Goal: Transaction & Acquisition: Purchase product/service

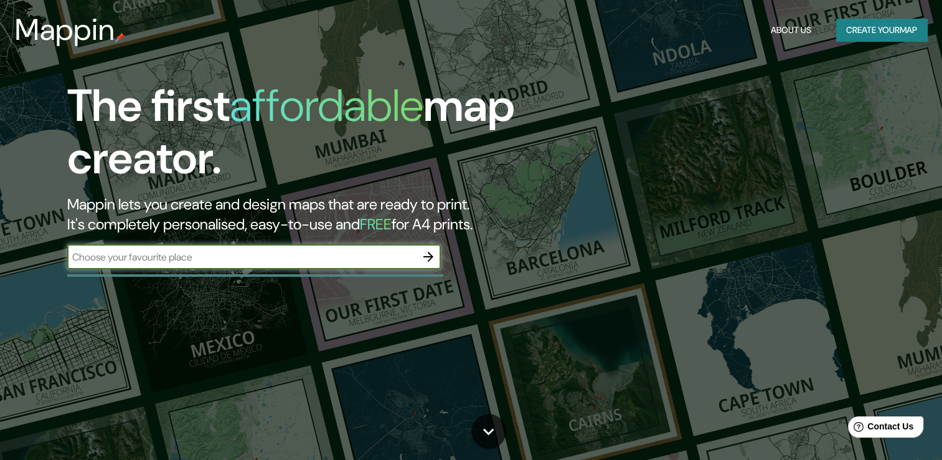
click at [269, 250] on input "text" at bounding box center [241, 257] width 349 height 14
type input "[GEOGRAPHIC_DATA], [GEOGRAPHIC_DATA]"
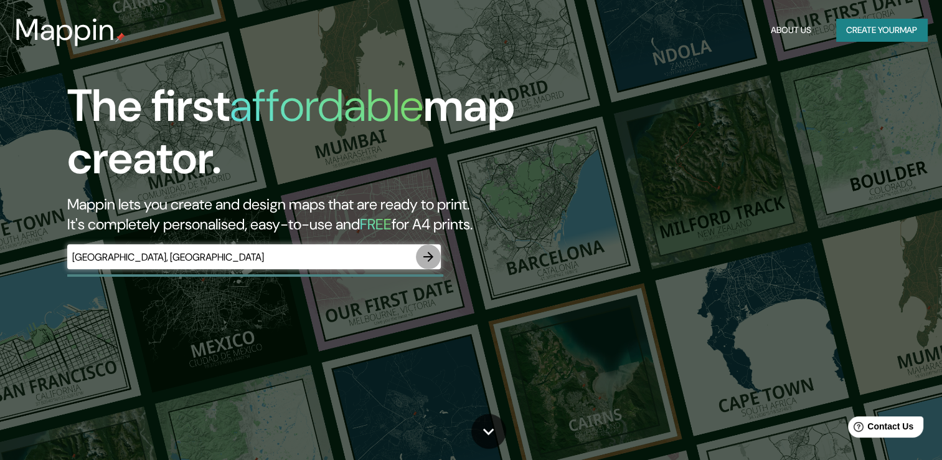
click at [429, 260] on icon "button" at bounding box center [429, 257] width 10 height 10
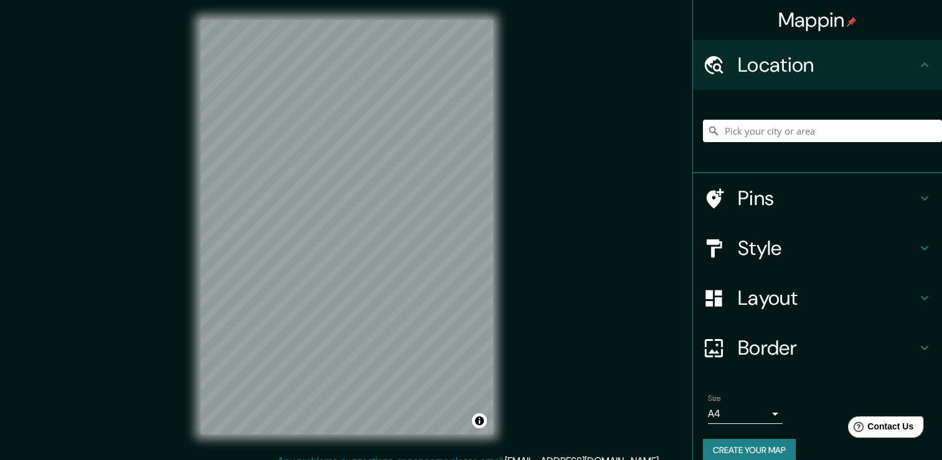
click at [881, 245] on h4 "Style" at bounding box center [827, 247] width 179 height 25
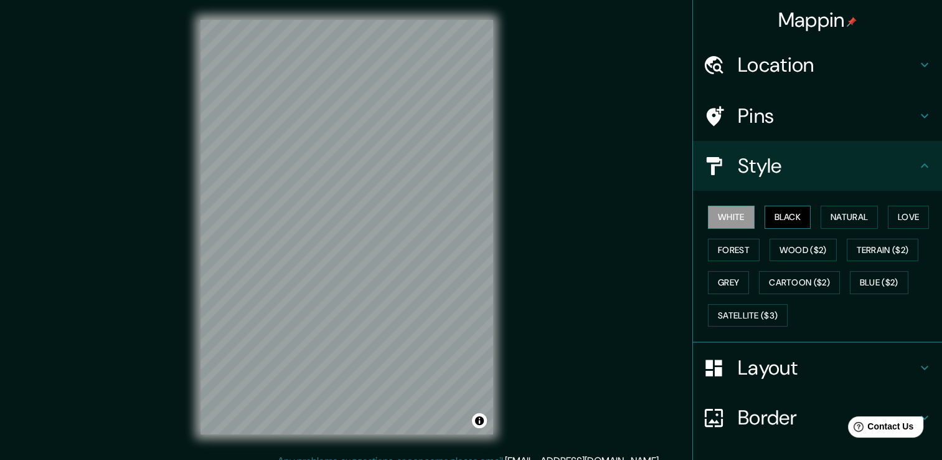
click at [776, 214] on button "Black" at bounding box center [788, 217] width 47 height 23
click at [724, 248] on button "Forest" at bounding box center [734, 250] width 52 height 23
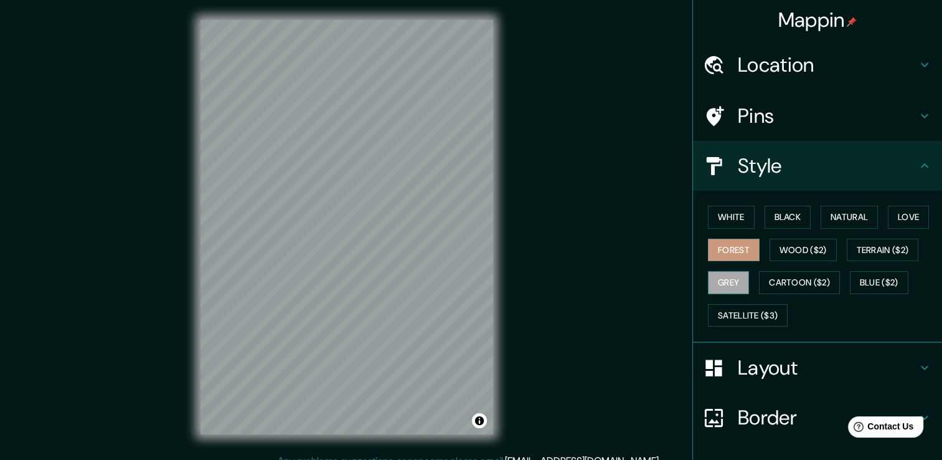
click at [720, 271] on button "Grey" at bounding box center [728, 282] width 41 height 23
drag, startPoint x: 719, startPoint y: 211, endPoint x: 730, endPoint y: 187, distance: 26.2
click at [719, 212] on button "White" at bounding box center [731, 217] width 47 height 23
click at [800, 366] on h4 "Layout" at bounding box center [827, 367] width 179 height 25
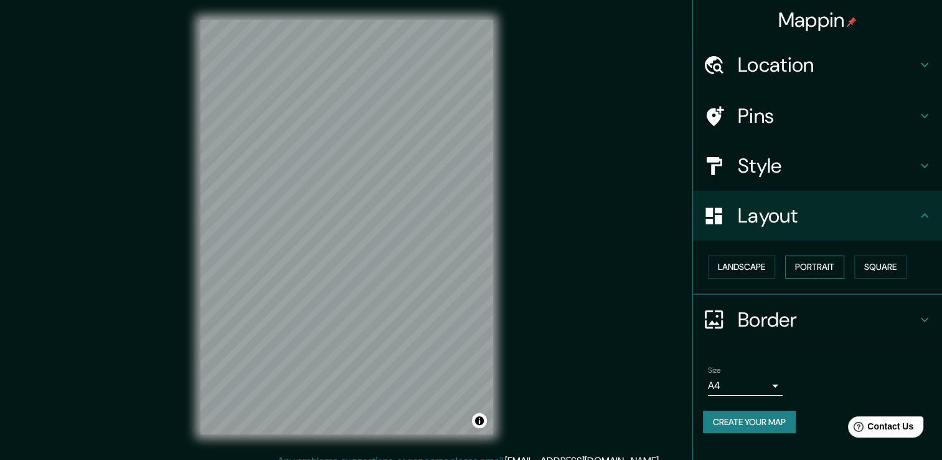
click at [832, 265] on button "Portrait" at bounding box center [814, 266] width 59 height 23
click at [815, 264] on button "Portrait" at bounding box center [814, 266] width 59 height 23
click at [749, 267] on button "Landscape" at bounding box center [741, 266] width 67 height 23
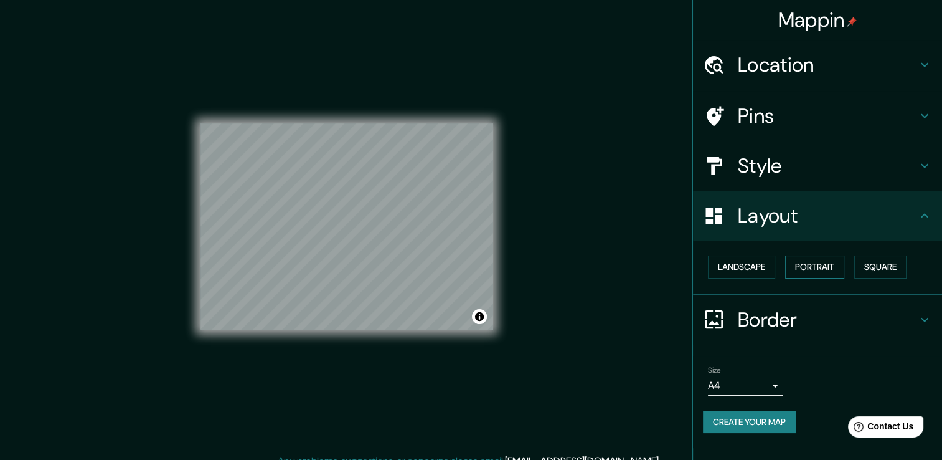
click at [817, 268] on button "Portrait" at bounding box center [814, 266] width 59 height 23
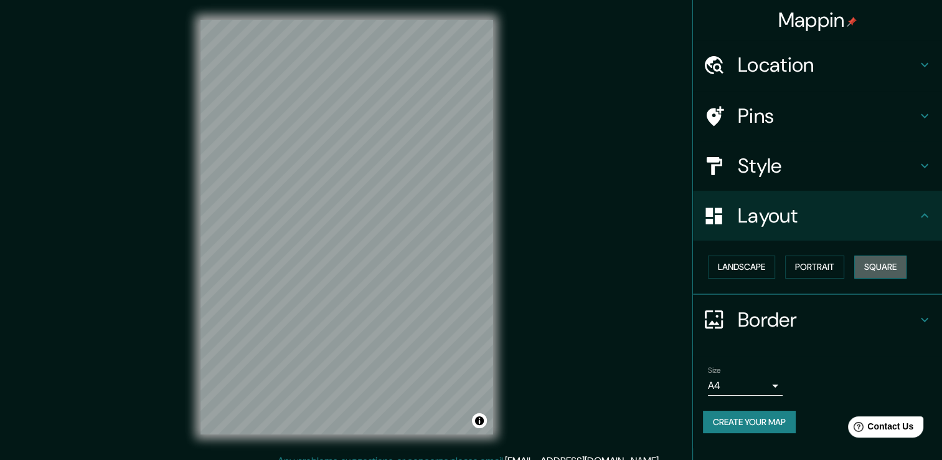
click at [891, 266] on button "Square" at bounding box center [881, 266] width 52 height 23
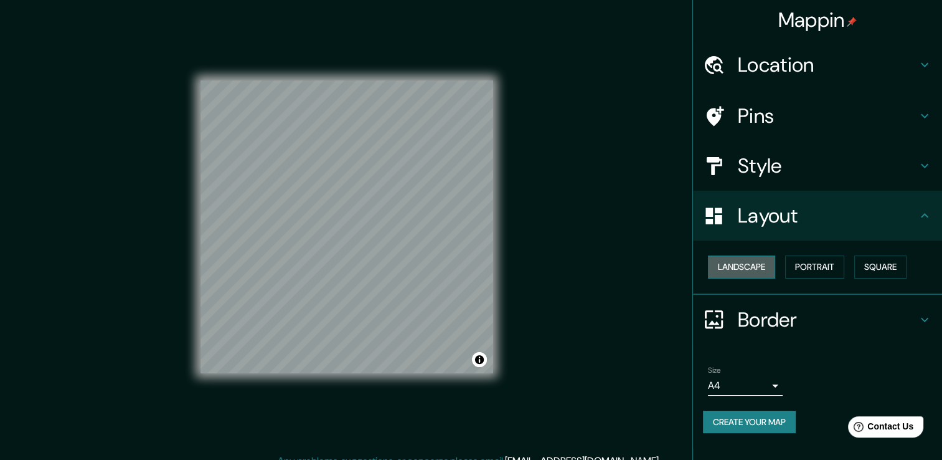
click at [753, 267] on button "Landscape" at bounding box center [741, 266] width 67 height 23
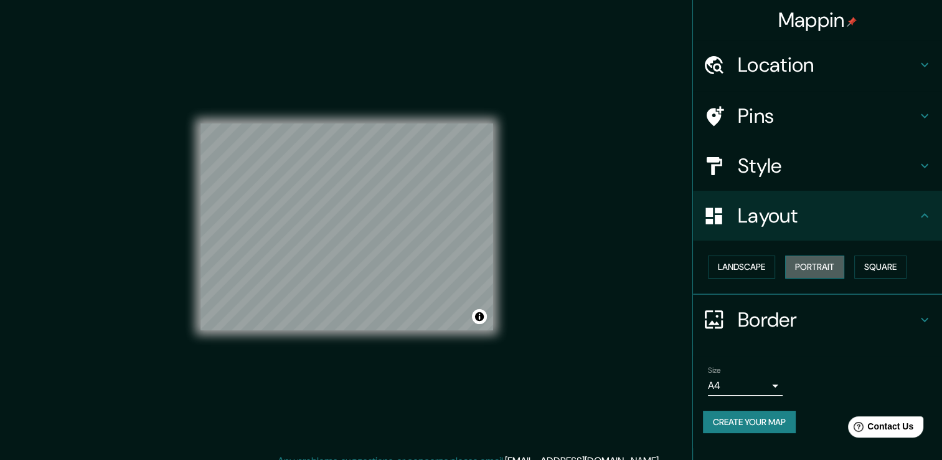
click at [822, 258] on button "Portrait" at bounding box center [814, 266] width 59 height 23
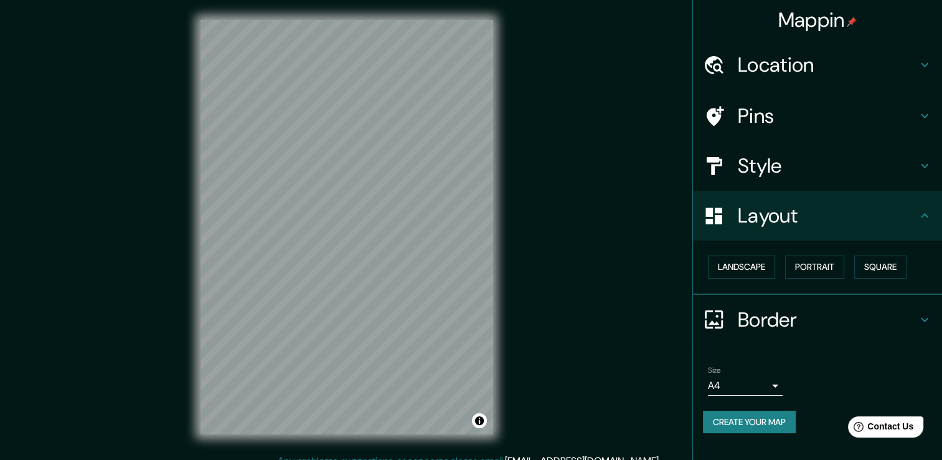
scroll to position [14, 0]
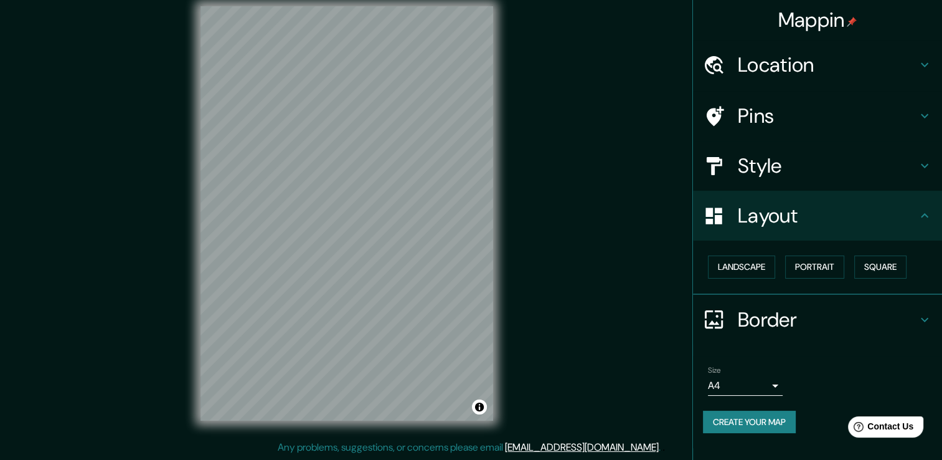
click at [785, 318] on h4 "Border" at bounding box center [827, 319] width 179 height 25
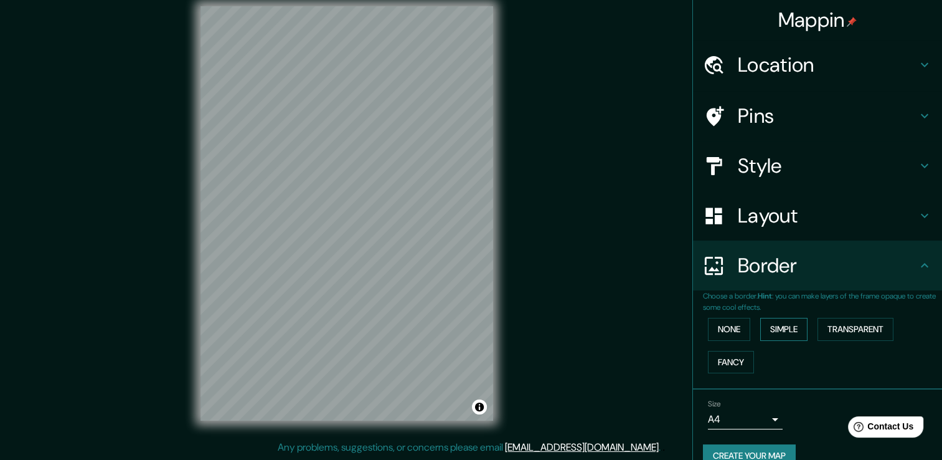
click at [782, 331] on button "Simple" at bounding box center [783, 329] width 47 height 23
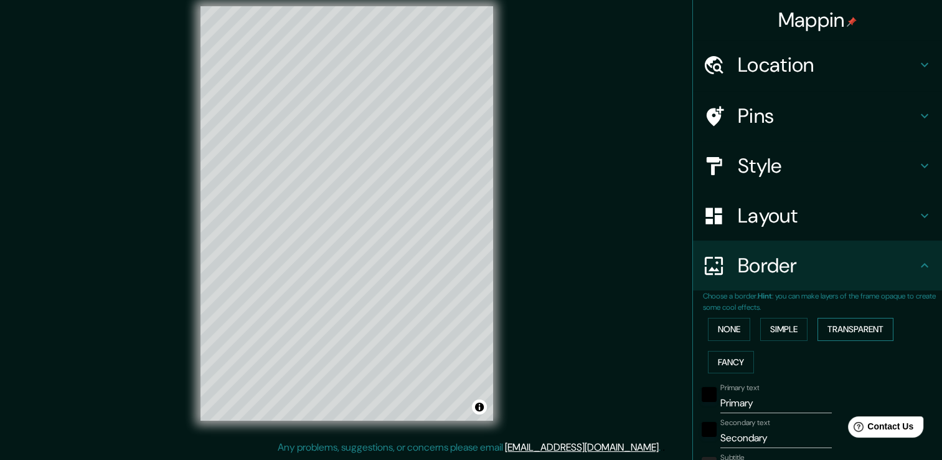
click at [846, 325] on button "Transparent" at bounding box center [856, 329] width 76 height 23
click at [730, 353] on button "Fancy" at bounding box center [731, 362] width 46 height 23
click at [722, 328] on button "None" at bounding box center [729, 329] width 42 height 23
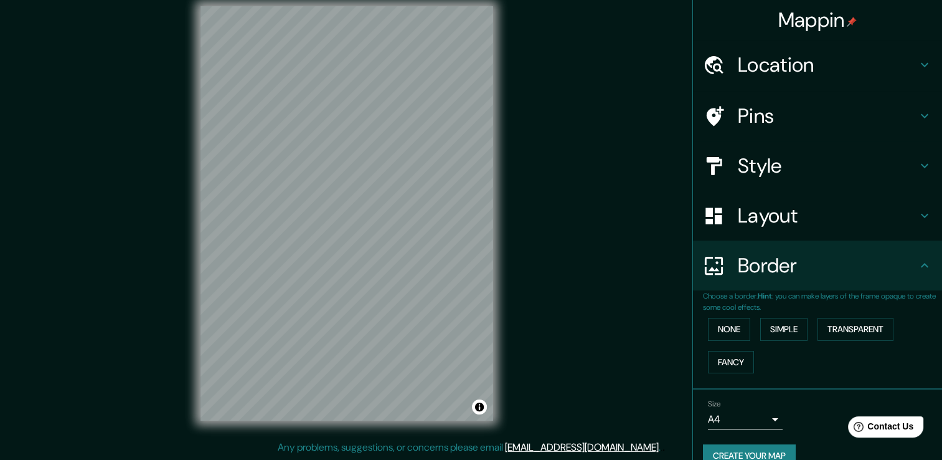
click at [812, 163] on h4 "Style" at bounding box center [827, 165] width 179 height 25
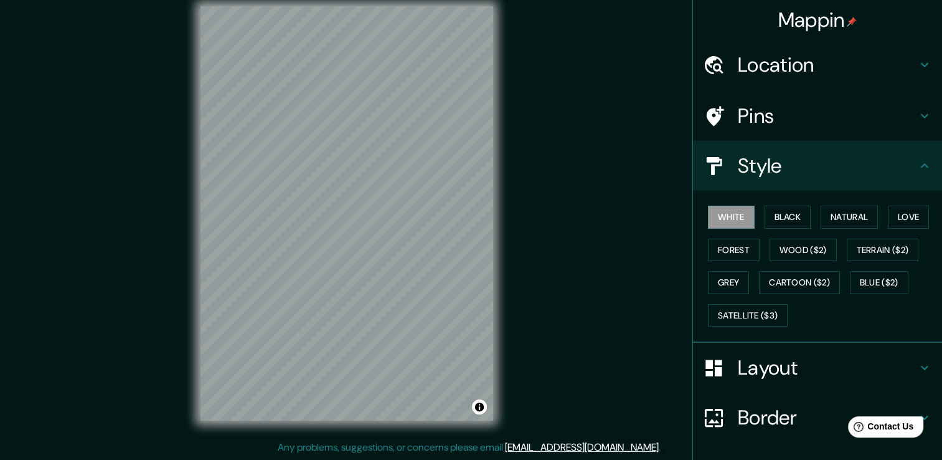
click at [792, 64] on h4 "Location" at bounding box center [827, 64] width 179 height 25
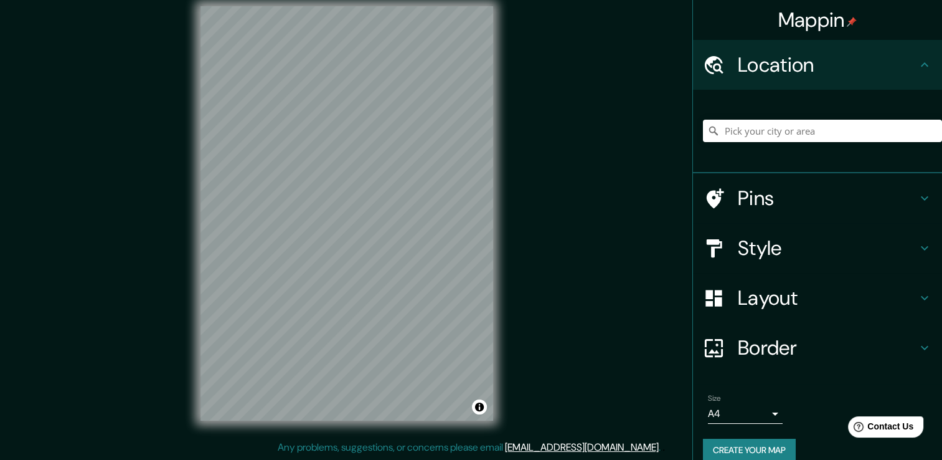
click at [770, 191] on h4 "Pins" at bounding box center [827, 198] width 179 height 25
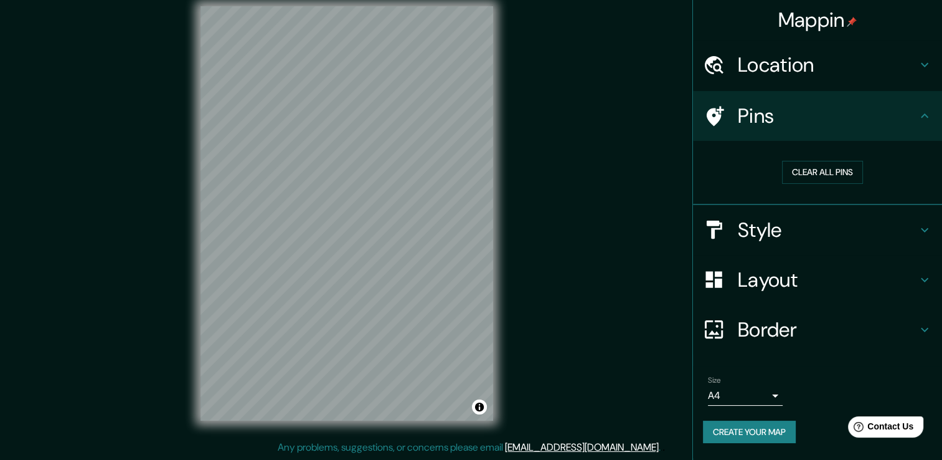
drag, startPoint x: 773, startPoint y: 71, endPoint x: 792, endPoint y: 83, distance: 22.5
click at [774, 71] on h4 "Location" at bounding box center [827, 64] width 179 height 25
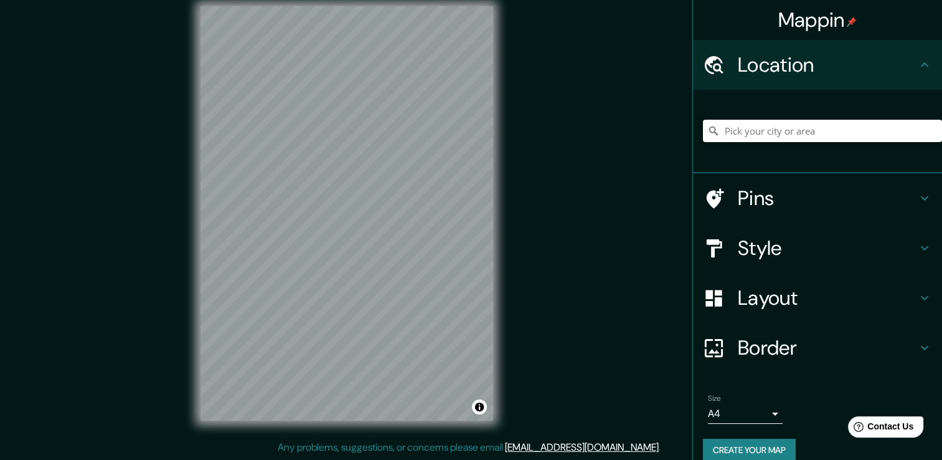
click at [767, 128] on input "Pick your city or area" at bounding box center [822, 131] width 239 height 22
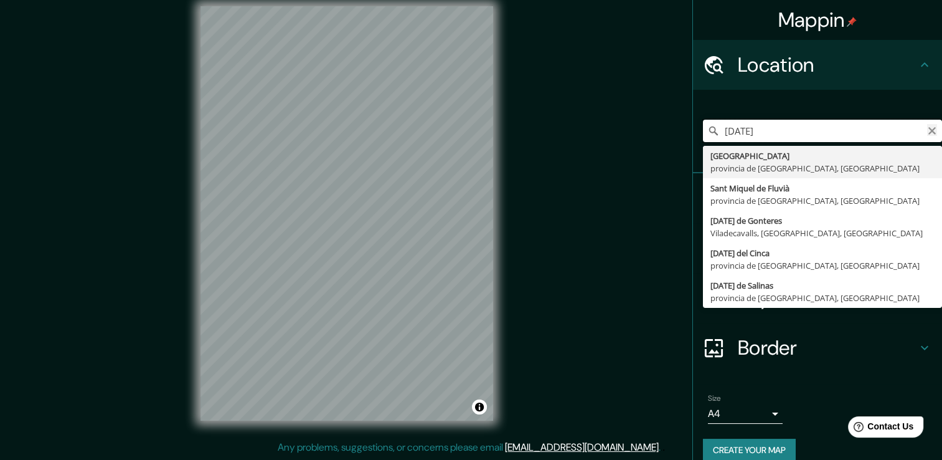
type input "[DATE]"
click at [927, 127] on icon "Clear" at bounding box center [932, 131] width 10 height 10
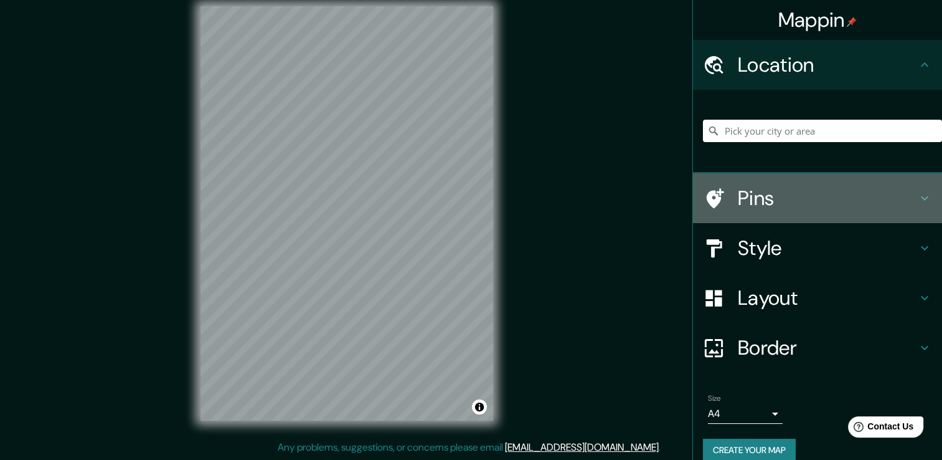
click at [764, 193] on h4 "Pins" at bounding box center [827, 198] width 179 height 25
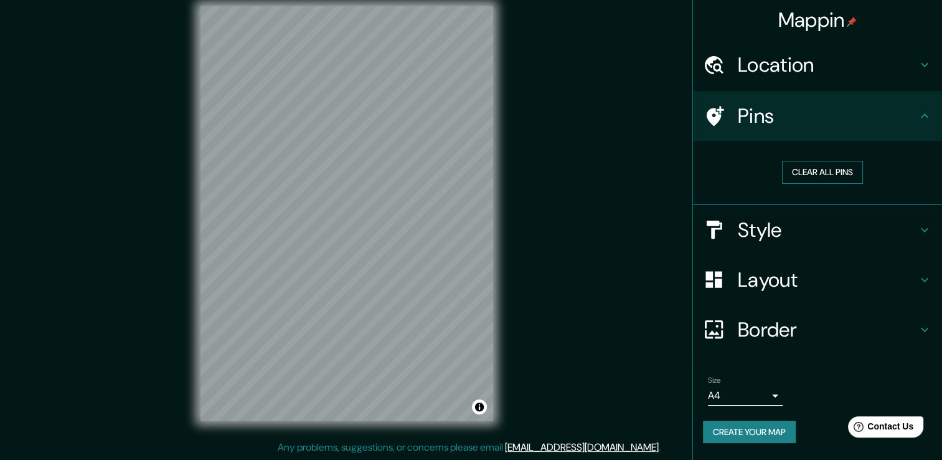
click at [824, 169] on button "Clear all pins" at bounding box center [822, 172] width 81 height 23
click at [792, 227] on h4 "Style" at bounding box center [827, 229] width 179 height 25
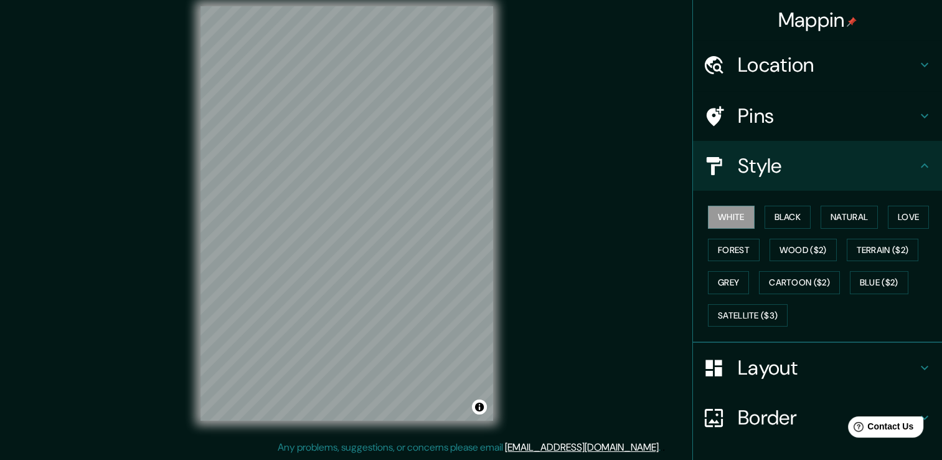
scroll to position [0, 0]
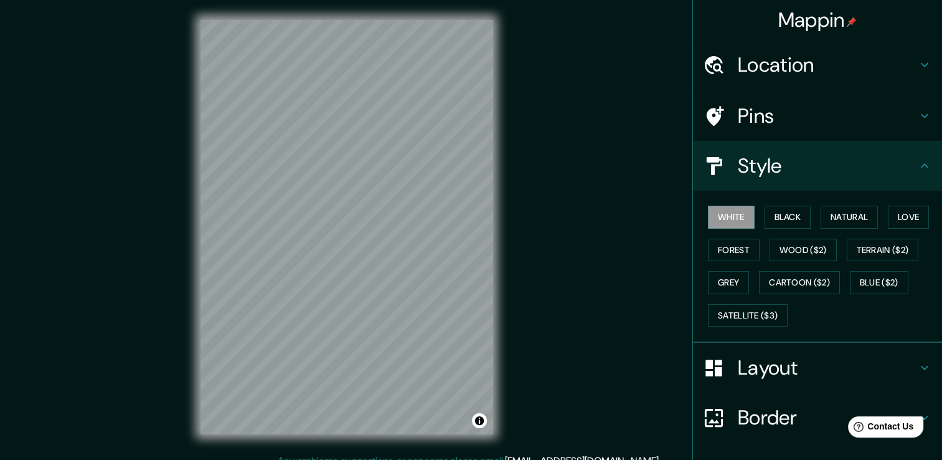
click at [763, 110] on h4 "Pins" at bounding box center [827, 115] width 179 height 25
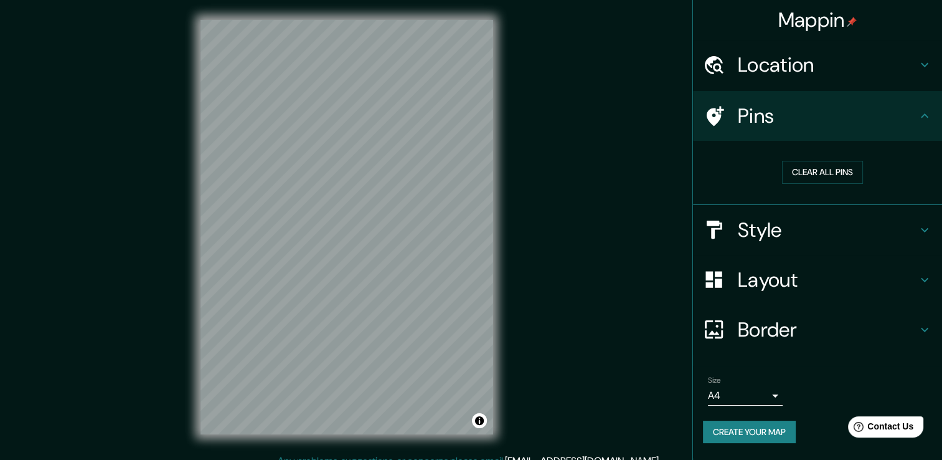
click at [770, 64] on h4 "Location" at bounding box center [827, 64] width 179 height 25
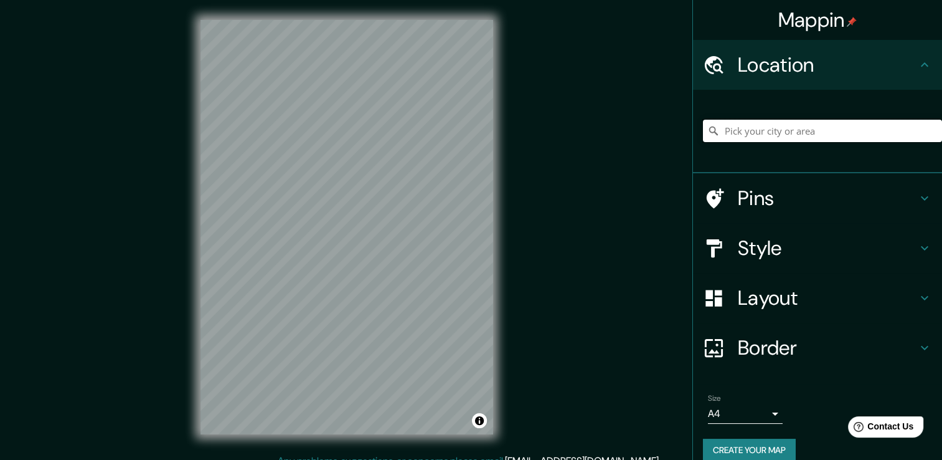
click at [762, 141] on input "Pick your city or area" at bounding box center [822, 131] width 239 height 22
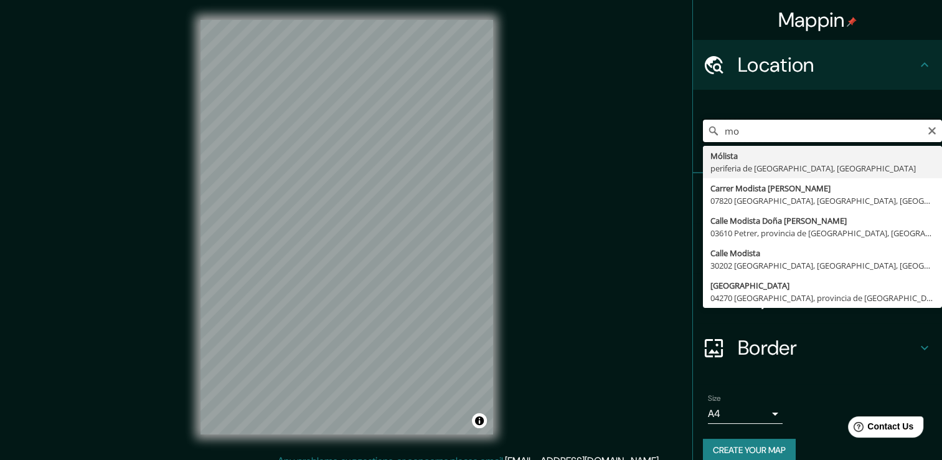
type input "m"
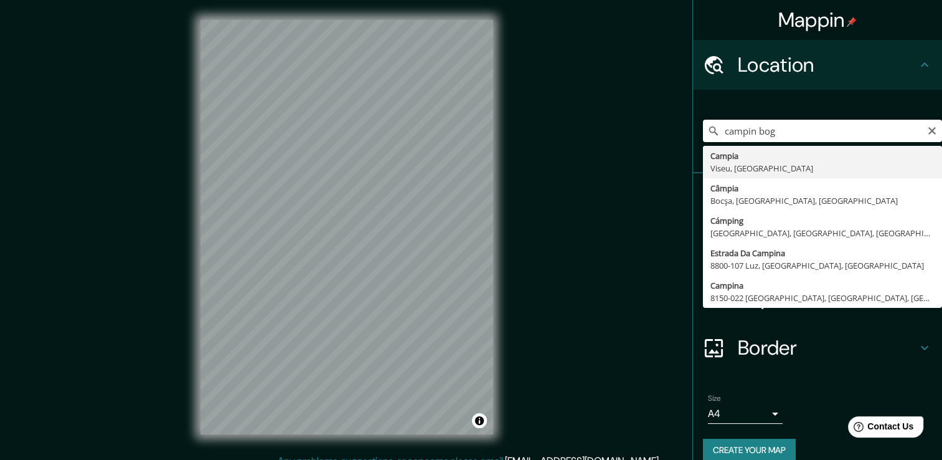
type input "campin bogo"
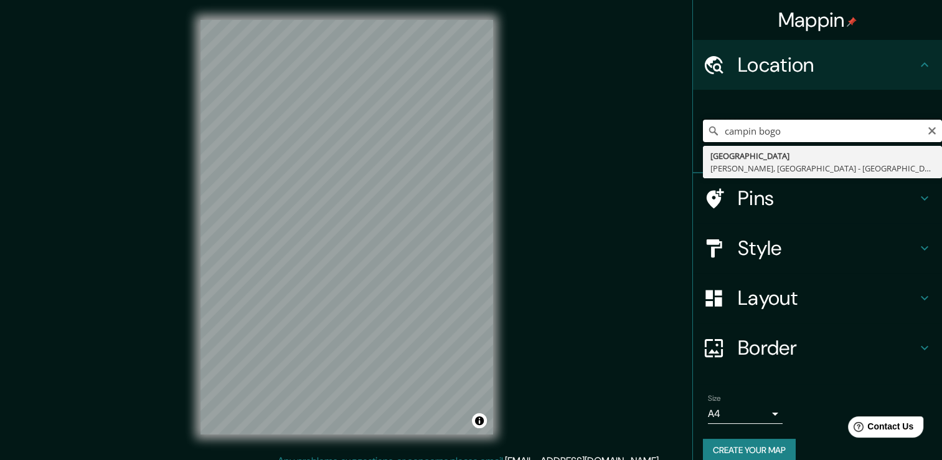
drag, startPoint x: 786, startPoint y: 123, endPoint x: 683, endPoint y: 123, distance: 103.4
click at [683, 123] on div "Mappin Location [GEOGRAPHIC_DATA] [GEOGRAPHIC_DATA] [PERSON_NAME], [GEOGRAPHIC_…" at bounding box center [471, 236] width 942 height 473
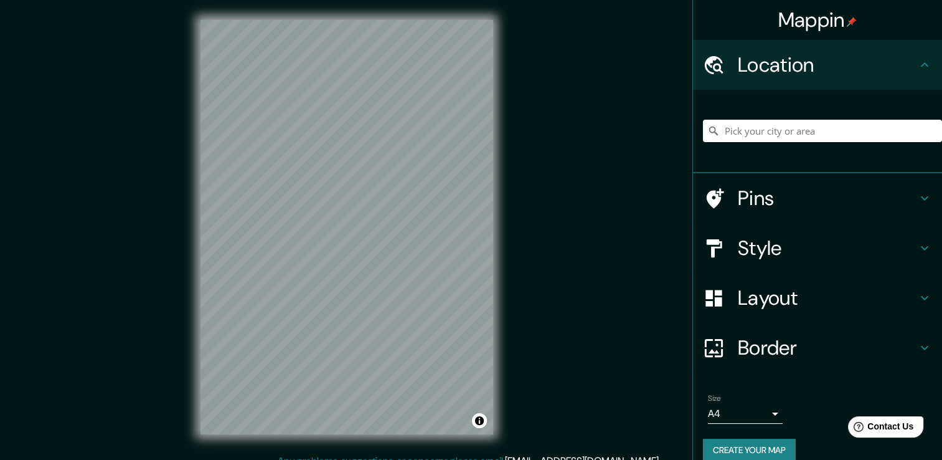
click at [780, 189] on h4 "Pins" at bounding box center [827, 198] width 179 height 25
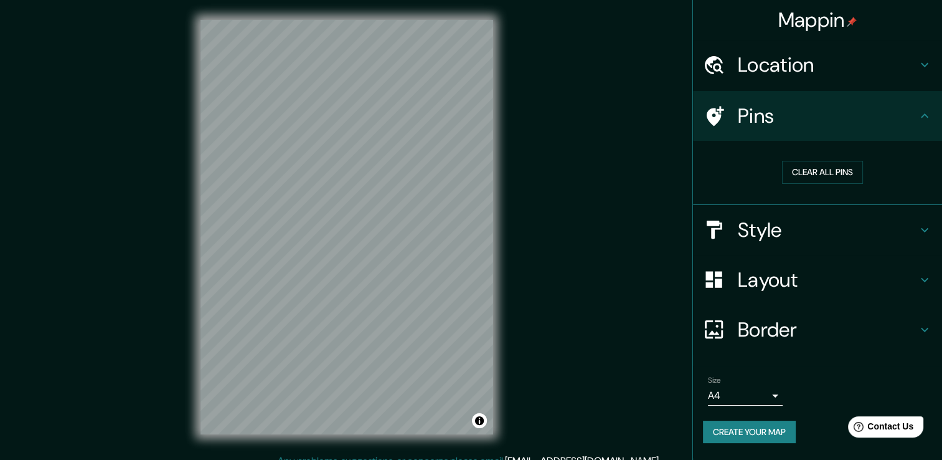
click at [795, 225] on h4 "Style" at bounding box center [827, 229] width 179 height 25
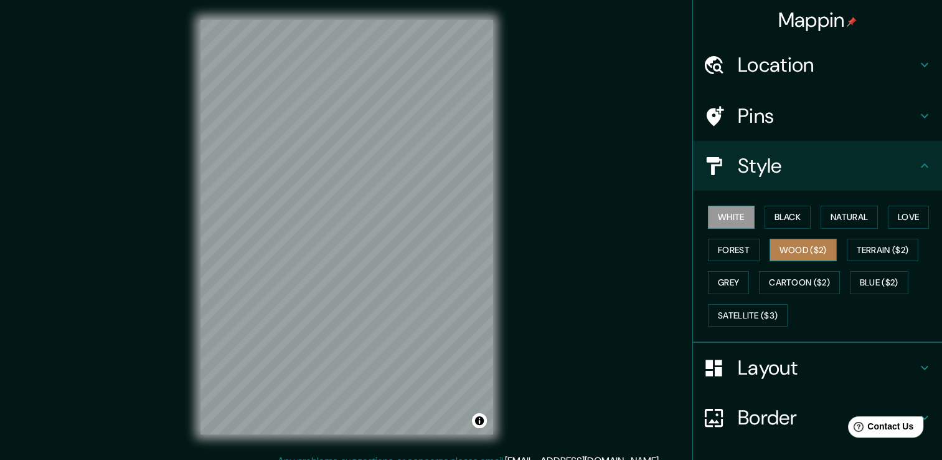
click at [795, 253] on button "Wood ($2)" at bounding box center [803, 250] width 67 height 23
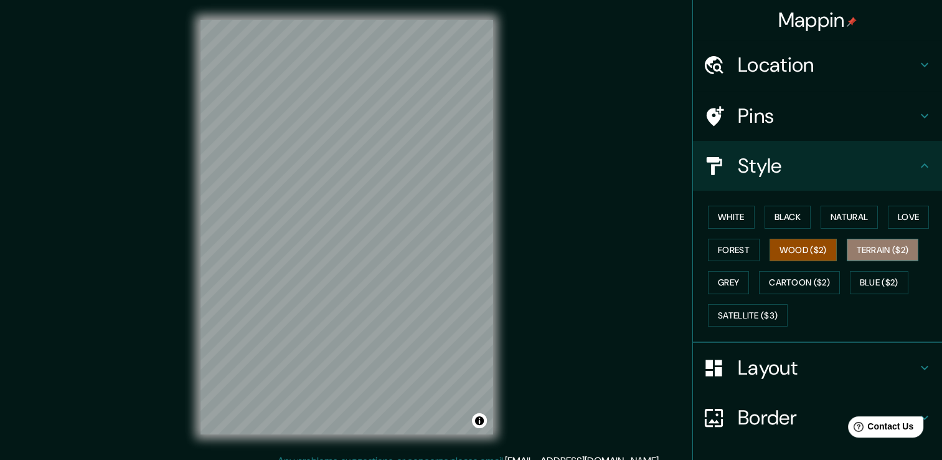
click at [873, 247] on button "Terrain ($2)" at bounding box center [883, 250] width 72 height 23
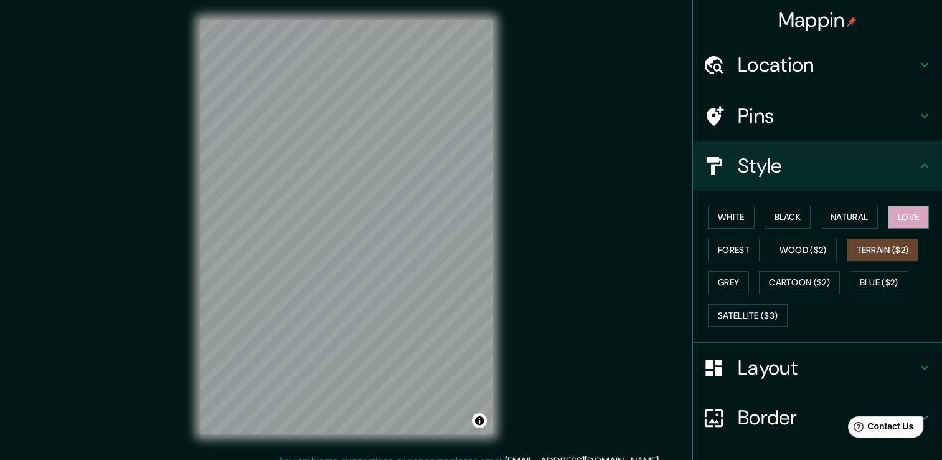
click at [912, 212] on button "Love" at bounding box center [908, 217] width 41 height 23
click at [735, 247] on button "Forest" at bounding box center [734, 250] width 52 height 23
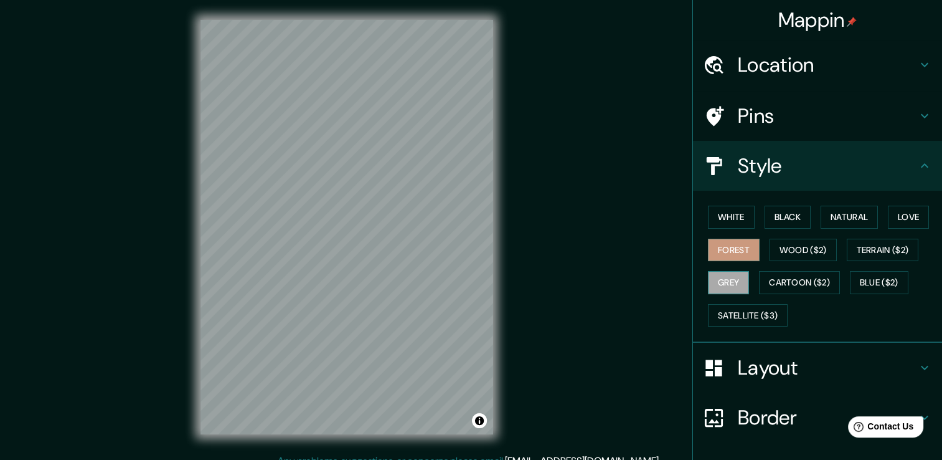
click at [718, 283] on button "Grey" at bounding box center [728, 282] width 41 height 23
click at [725, 250] on button "Forest" at bounding box center [734, 250] width 52 height 23
click at [877, 277] on button "Blue ($2)" at bounding box center [879, 282] width 59 height 23
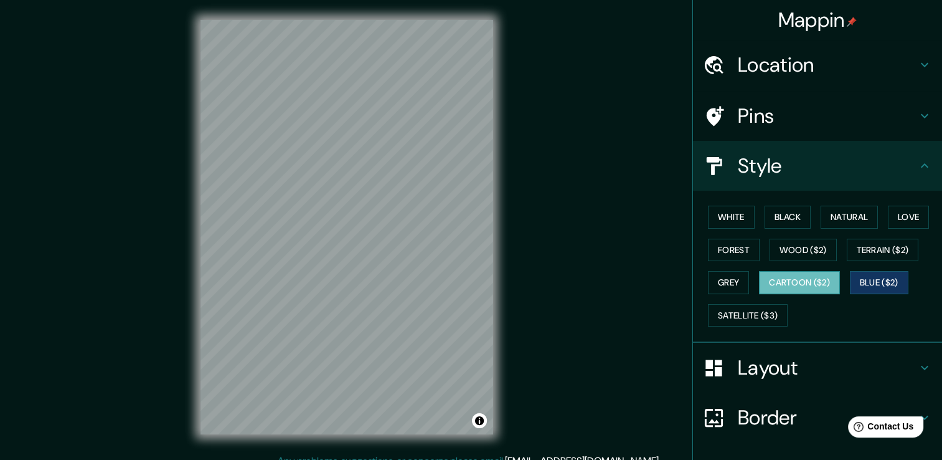
click at [780, 282] on button "Cartoon ($2)" at bounding box center [799, 282] width 81 height 23
click at [739, 310] on button "Satellite ($3)" at bounding box center [748, 315] width 80 height 23
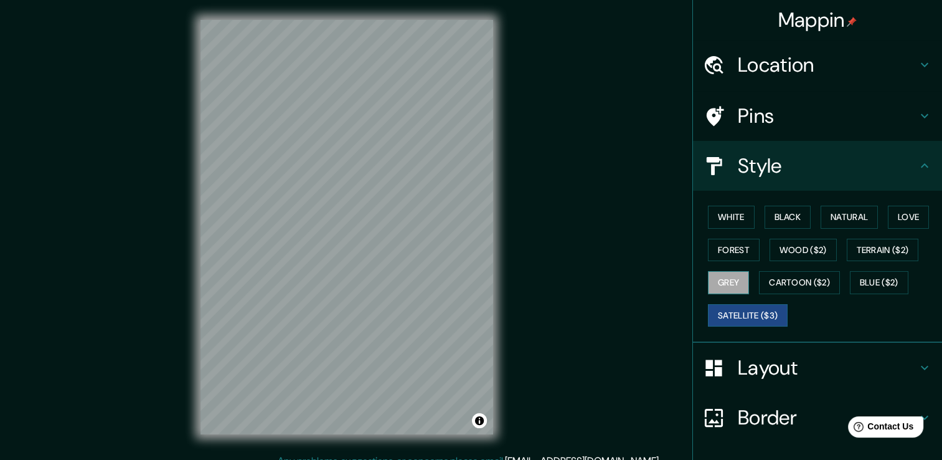
click at [717, 278] on button "Grey" at bounding box center [728, 282] width 41 height 23
click at [726, 248] on button "Forest" at bounding box center [734, 250] width 52 height 23
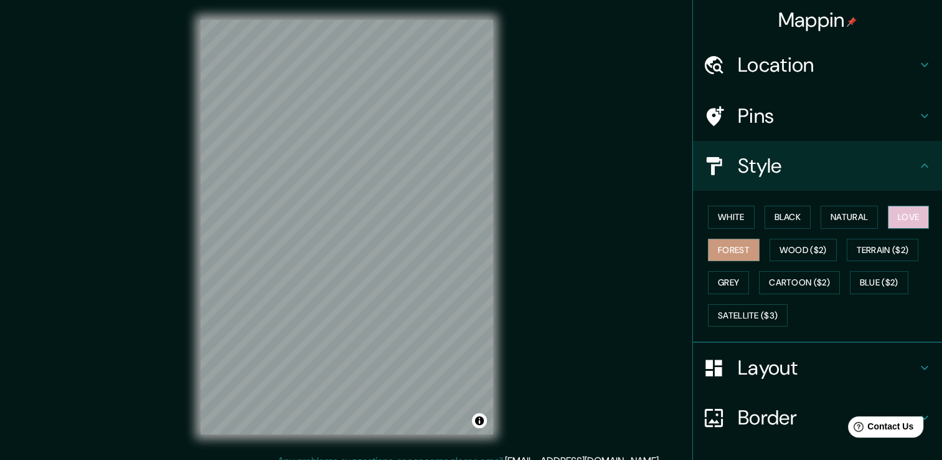
click at [899, 215] on button "Love" at bounding box center [908, 217] width 41 height 23
click at [842, 213] on button "Natural" at bounding box center [849, 217] width 57 height 23
click at [897, 218] on button "Love" at bounding box center [908, 217] width 41 height 23
click at [722, 209] on button "White" at bounding box center [731, 217] width 47 height 23
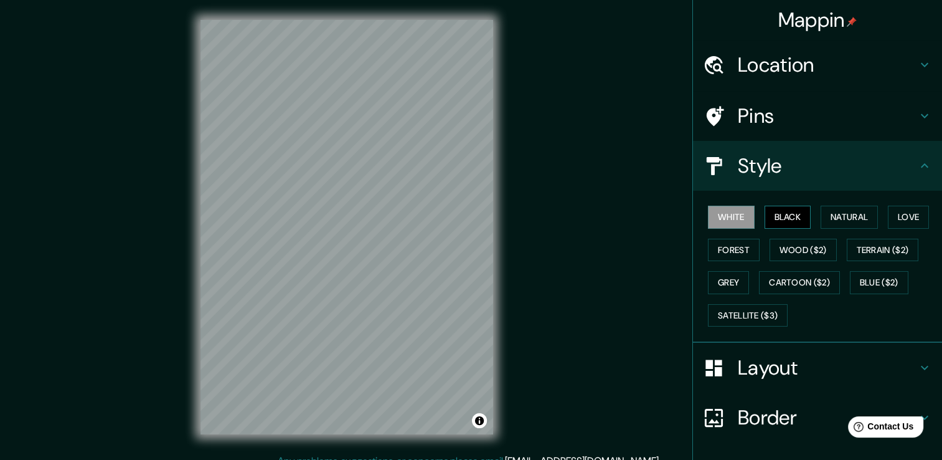
click at [779, 219] on button "Black" at bounding box center [788, 217] width 47 height 23
click at [833, 215] on button "Natural" at bounding box center [849, 217] width 57 height 23
click at [737, 213] on button "White" at bounding box center [731, 217] width 47 height 23
click at [722, 278] on button "Grey" at bounding box center [728, 282] width 41 height 23
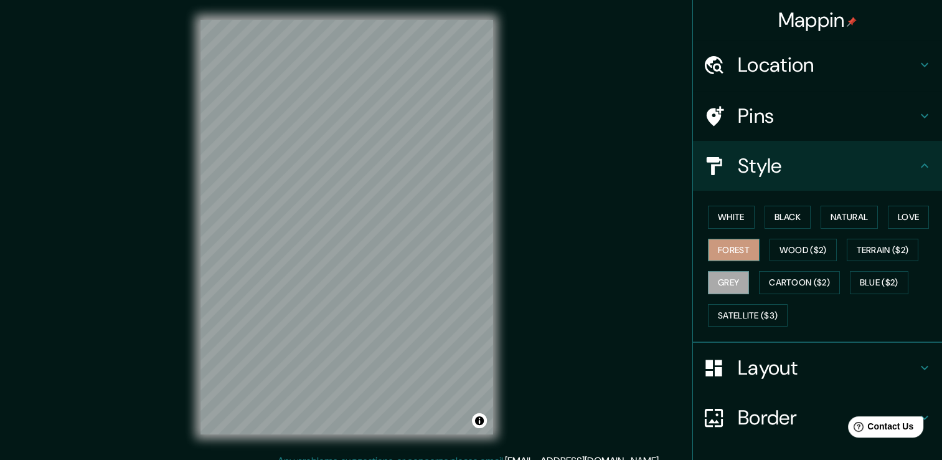
click at [722, 250] on button "Forest" at bounding box center [734, 250] width 52 height 23
click at [722, 220] on button "White" at bounding box center [731, 217] width 47 height 23
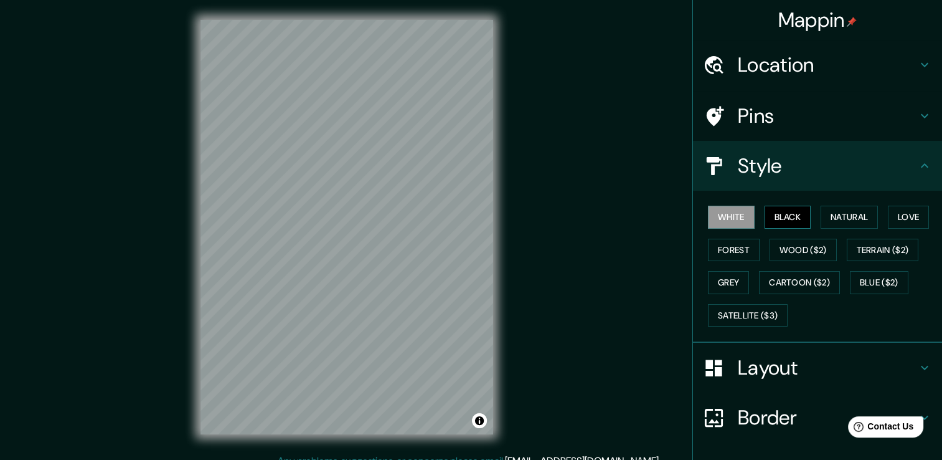
click at [786, 214] on button "Black" at bounding box center [788, 217] width 47 height 23
click at [830, 219] on button "Natural" at bounding box center [849, 217] width 57 height 23
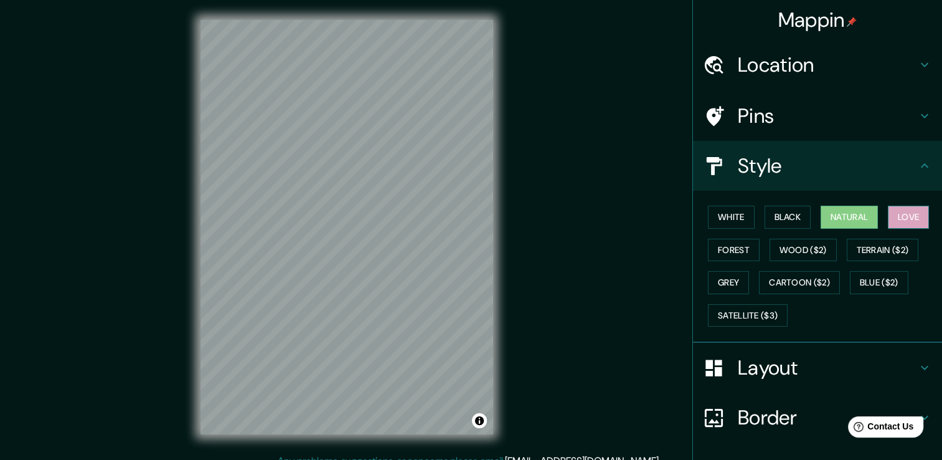
click at [912, 218] on button "Love" at bounding box center [908, 217] width 41 height 23
click at [864, 278] on button "Blue ($2)" at bounding box center [879, 282] width 59 height 23
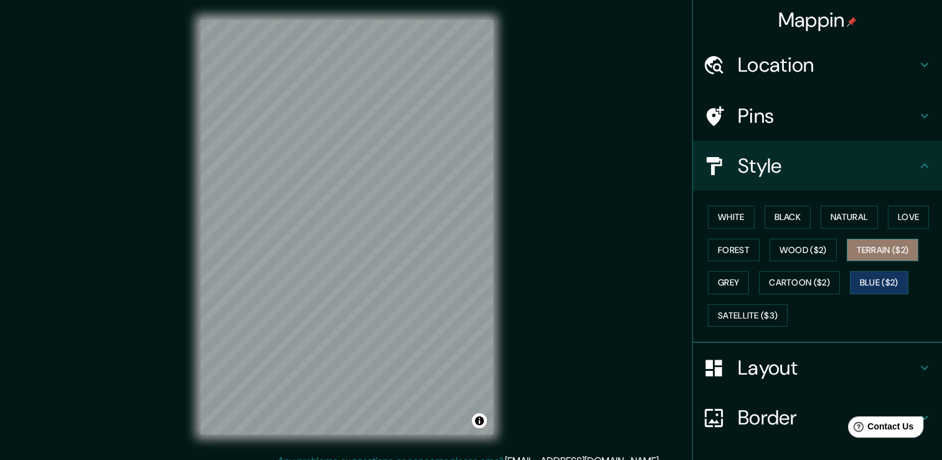
click at [870, 249] on button "Terrain ($2)" at bounding box center [883, 250] width 72 height 23
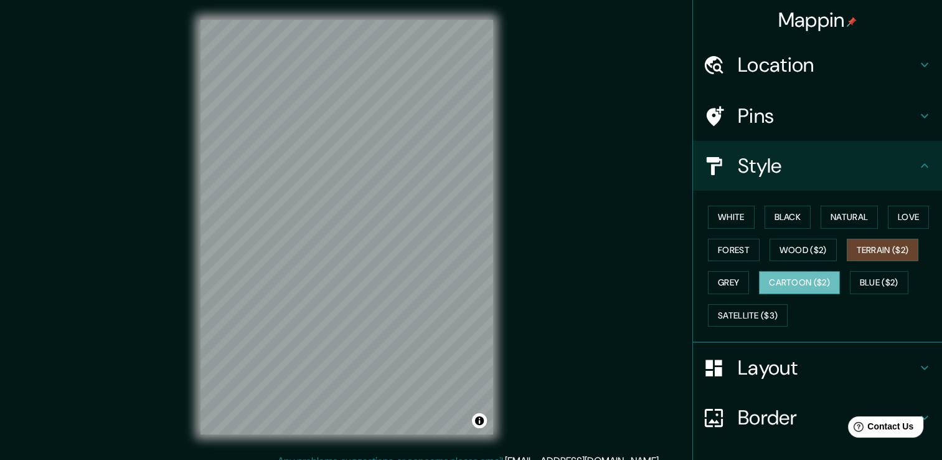
click at [785, 282] on button "Cartoon ($2)" at bounding box center [799, 282] width 81 height 23
click at [575, 184] on div "Mappin Location Pins Style White Black Natural Love Forest Wood ($2) Terrain ($…" at bounding box center [471, 236] width 942 height 473
click at [787, 367] on h4 "Layout" at bounding box center [827, 367] width 179 height 25
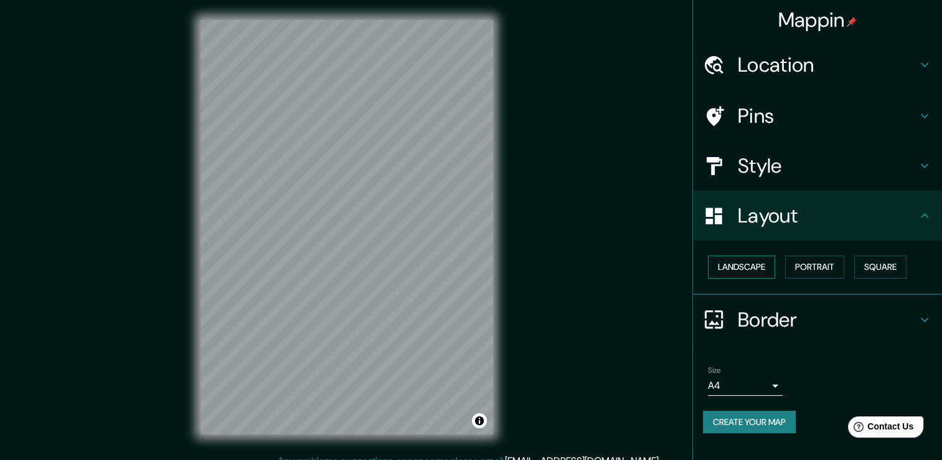
click at [750, 268] on button "Landscape" at bounding box center [741, 266] width 67 height 23
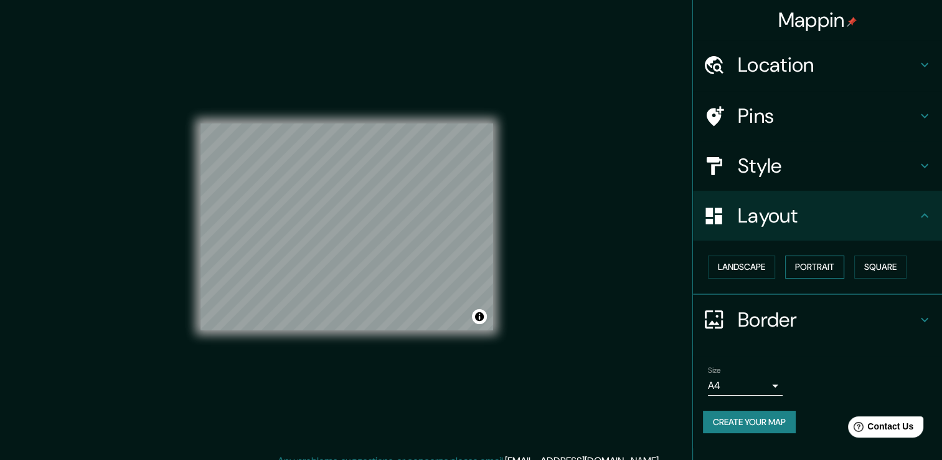
click at [825, 269] on button "Portrait" at bounding box center [814, 266] width 59 height 23
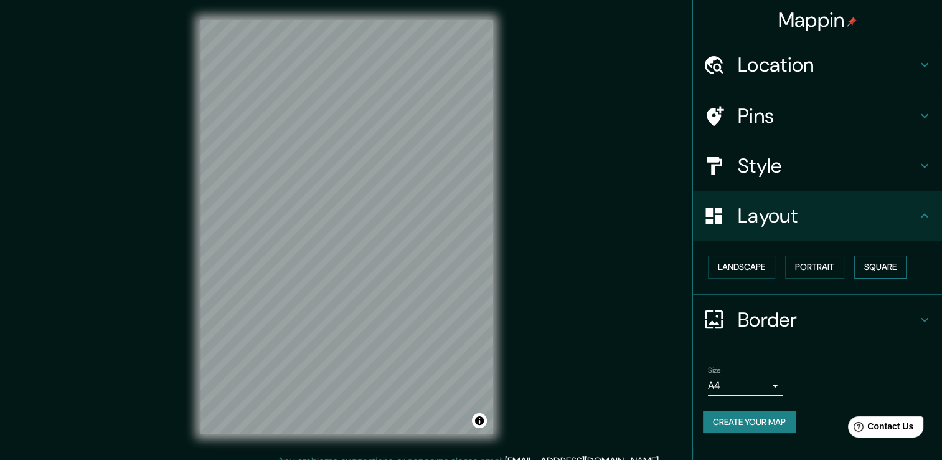
click at [892, 265] on button "Square" at bounding box center [881, 266] width 52 height 23
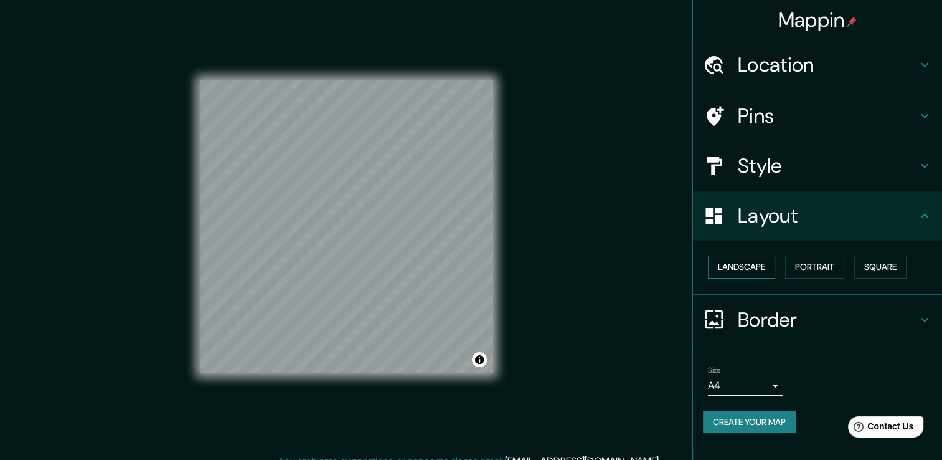
click at [737, 270] on button "Landscape" at bounding box center [741, 266] width 67 height 23
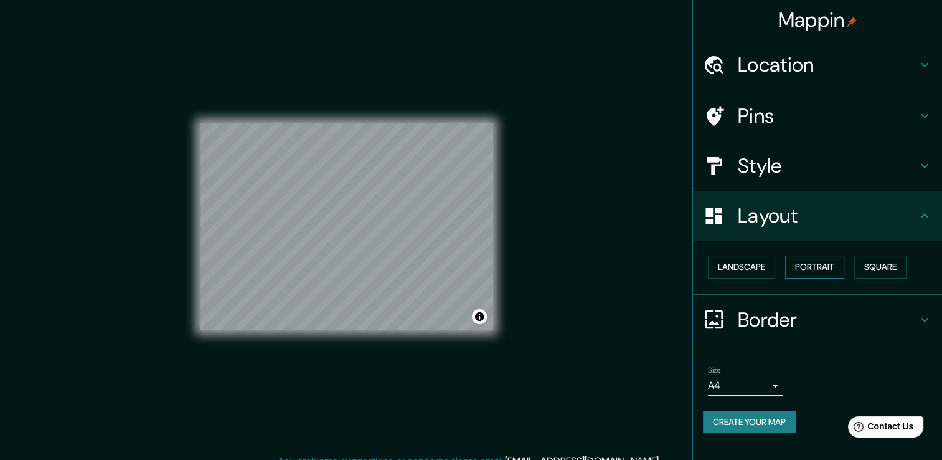
click at [813, 268] on button "Portrait" at bounding box center [814, 266] width 59 height 23
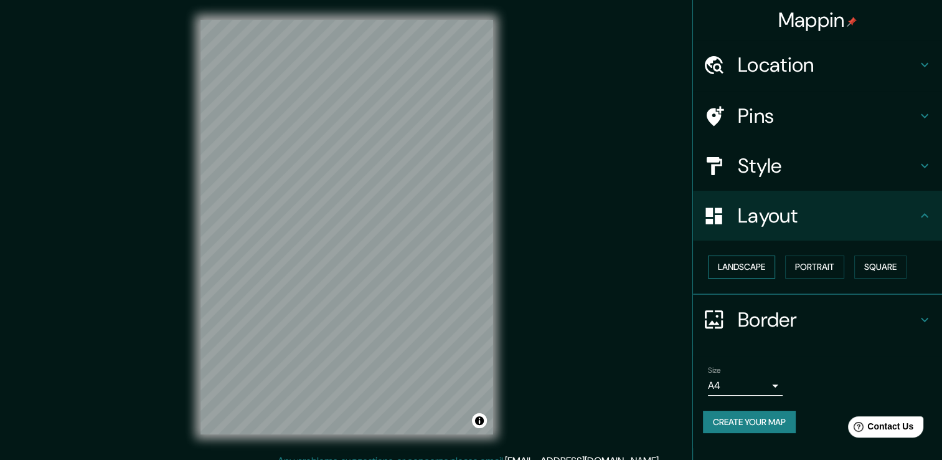
click at [743, 265] on button "Landscape" at bounding box center [741, 266] width 67 height 23
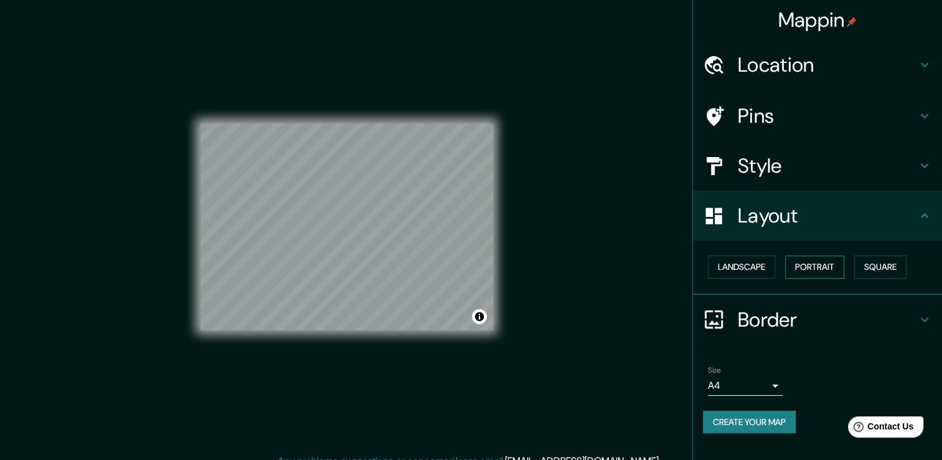
click at [832, 262] on button "Portrait" at bounding box center [814, 266] width 59 height 23
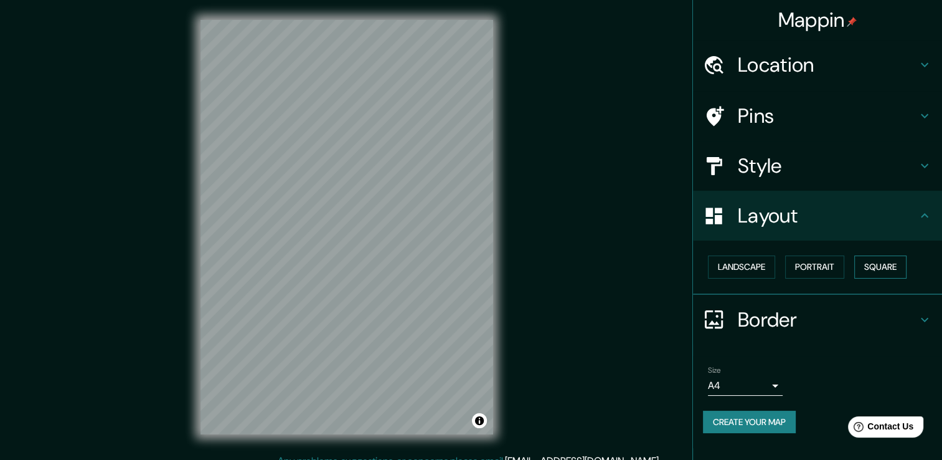
click at [878, 261] on button "Square" at bounding box center [881, 266] width 52 height 23
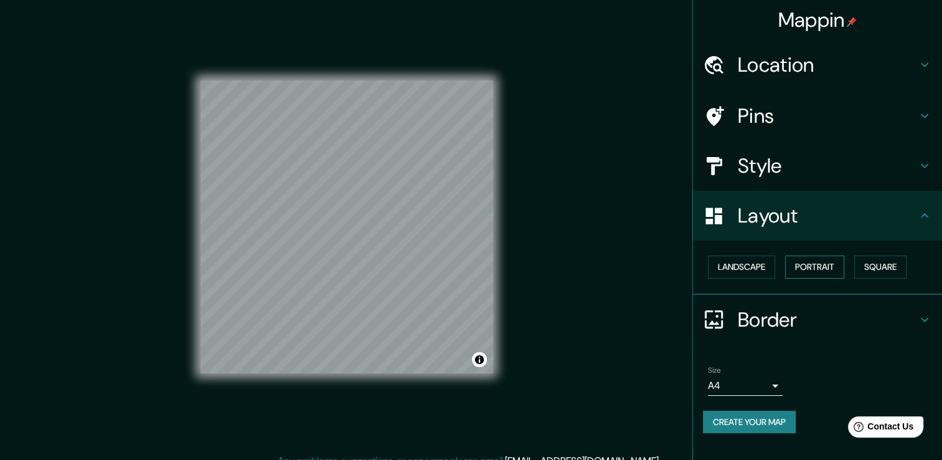
click at [813, 260] on button "Portrait" at bounding box center [814, 266] width 59 height 23
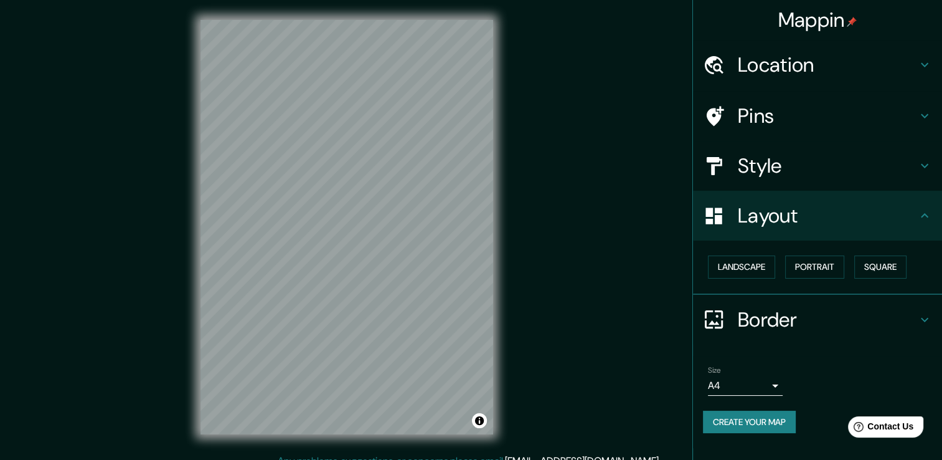
scroll to position [14, 0]
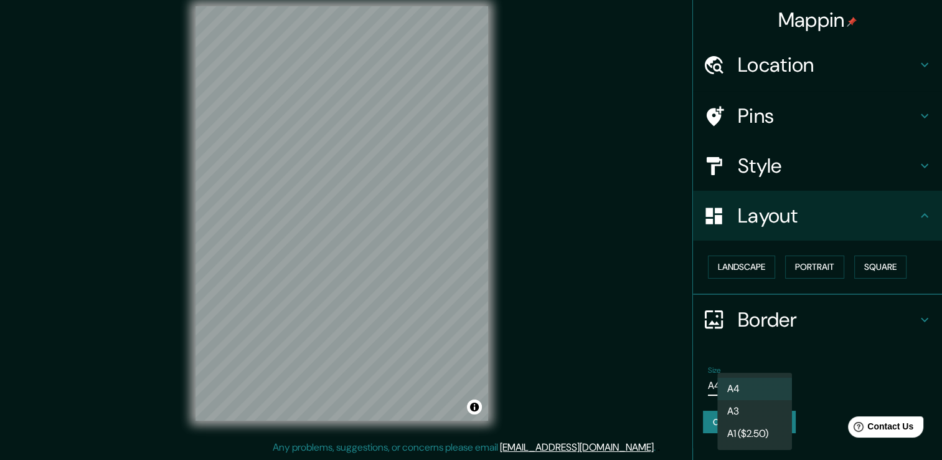
click at [768, 384] on body "Mappin Location Pins Style Layout Landscape Portrait Square Border Choose a bor…" at bounding box center [471, 216] width 942 height 460
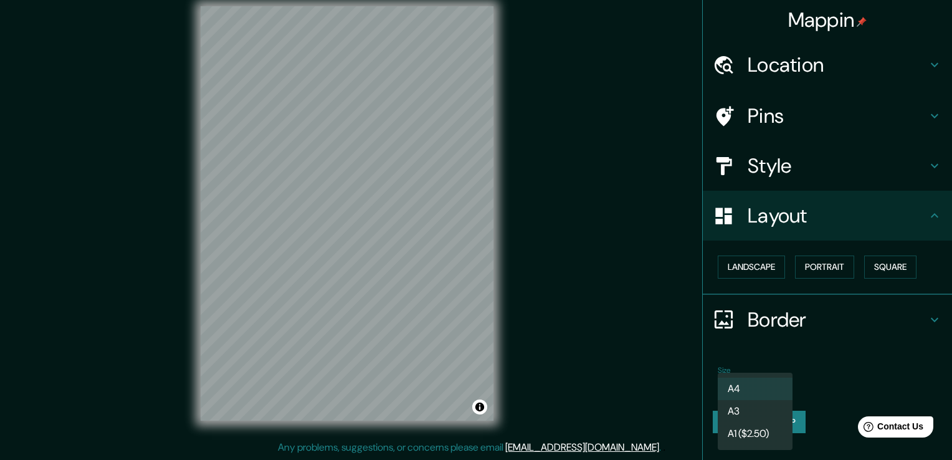
click at [824, 370] on div at bounding box center [476, 230] width 952 height 460
